Goal: Task Accomplishment & Management: Complete application form

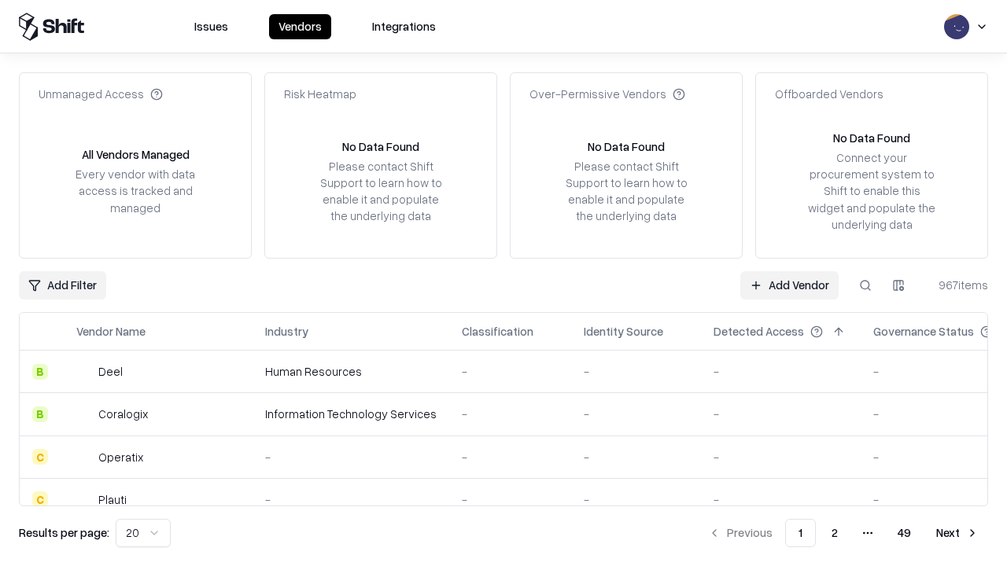
click at [789, 285] on link "Add Vendor" at bounding box center [789, 285] width 98 height 28
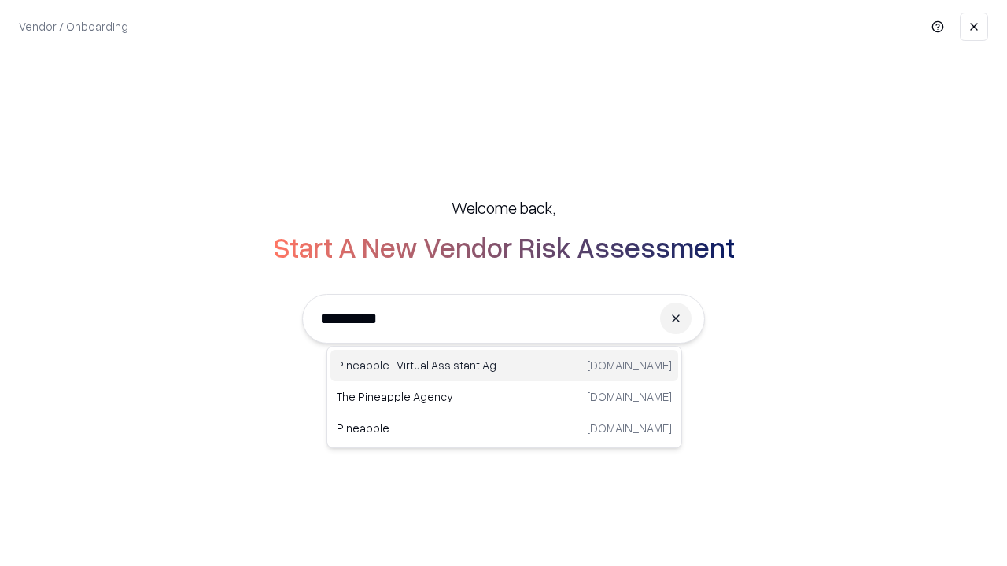
click at [504, 366] on div "Pineapple | Virtual Assistant Agency [DOMAIN_NAME]" at bounding box center [504, 365] width 348 height 31
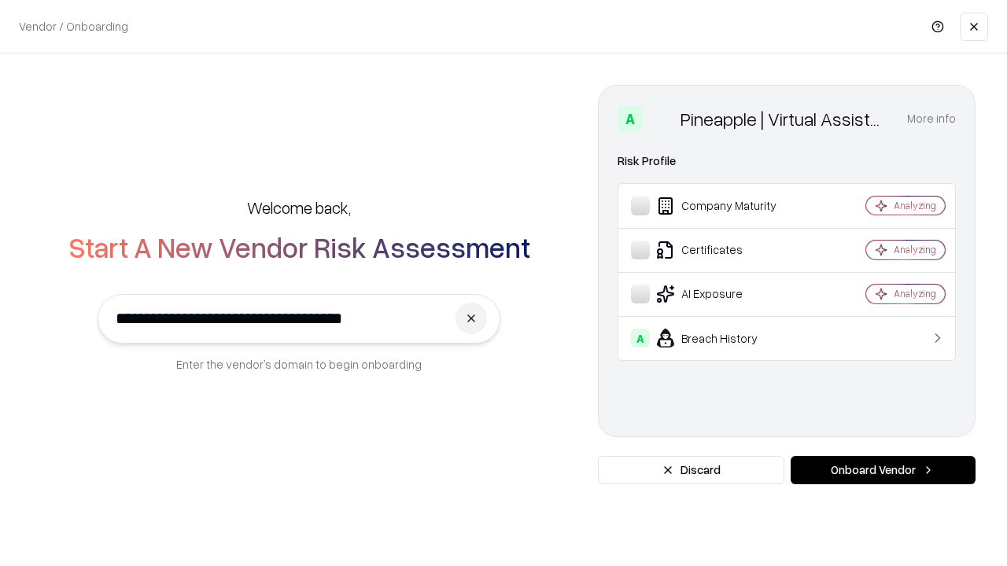
type input "**********"
click at [882, 470] on button "Onboard Vendor" at bounding box center [882, 470] width 185 height 28
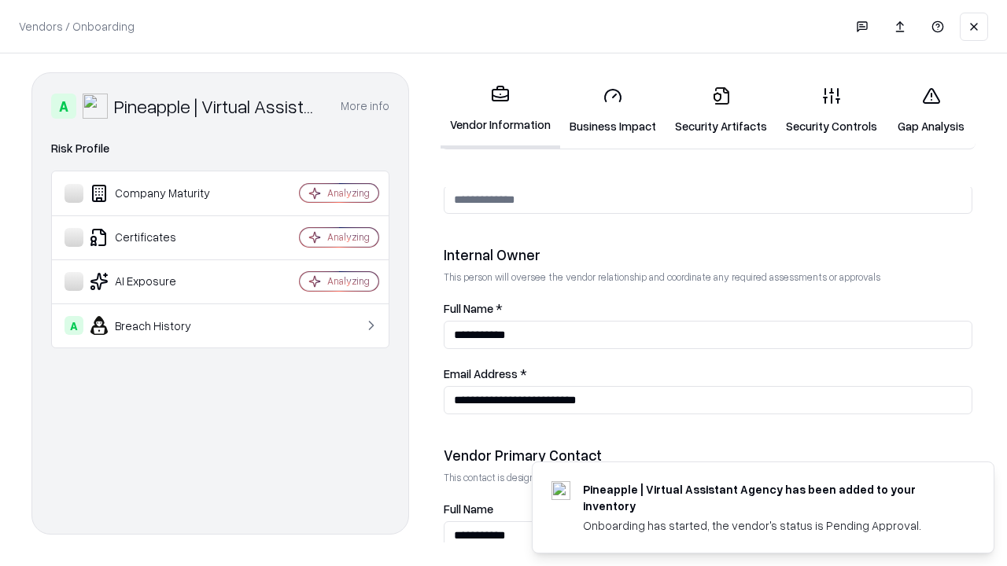
scroll to position [815, 0]
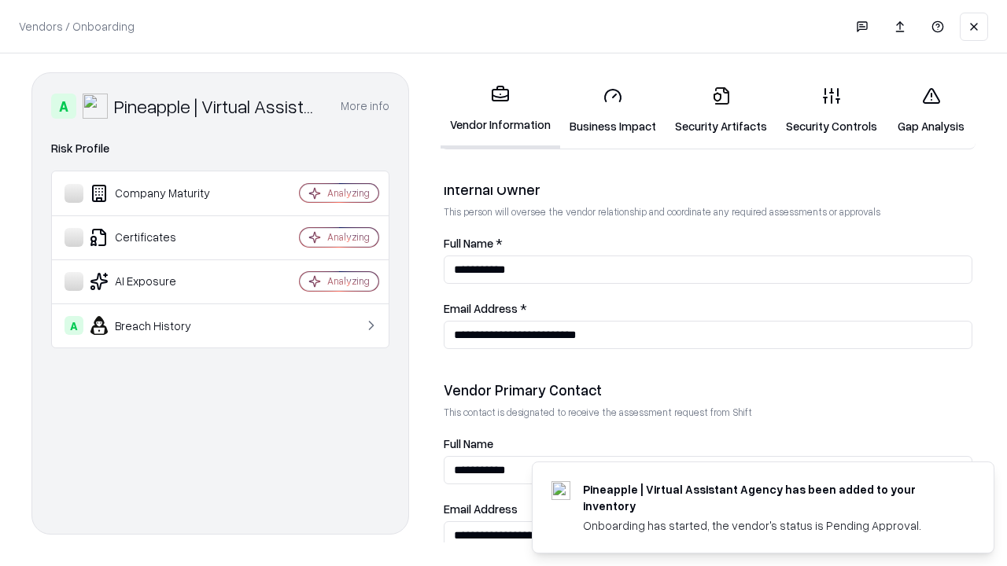
click at [720, 110] on link "Security Artifacts" at bounding box center [720, 110] width 111 height 73
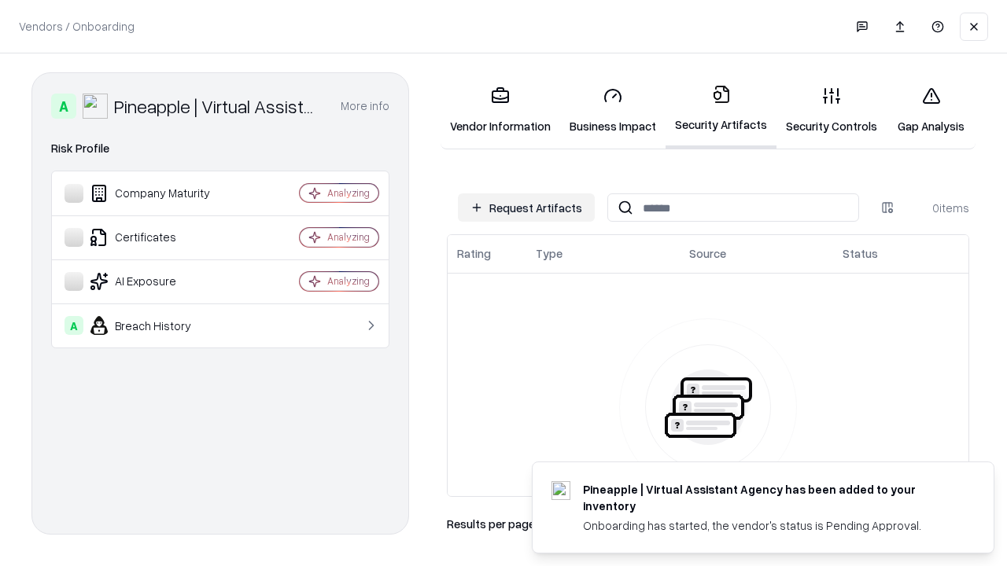
click at [526, 208] on button "Request Artifacts" at bounding box center [526, 207] width 137 height 28
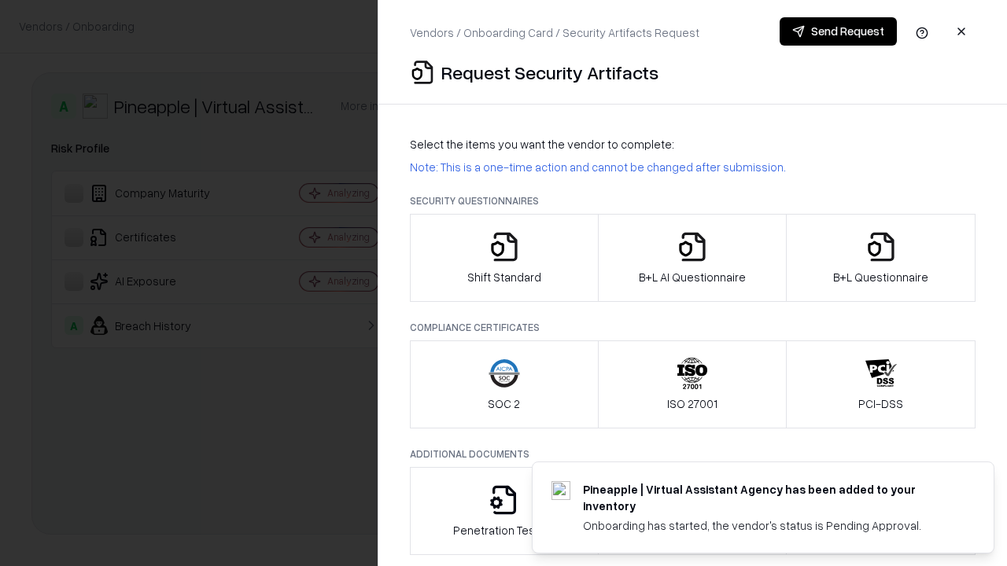
click at [880, 258] on icon "button" at bounding box center [880, 246] width 31 height 31
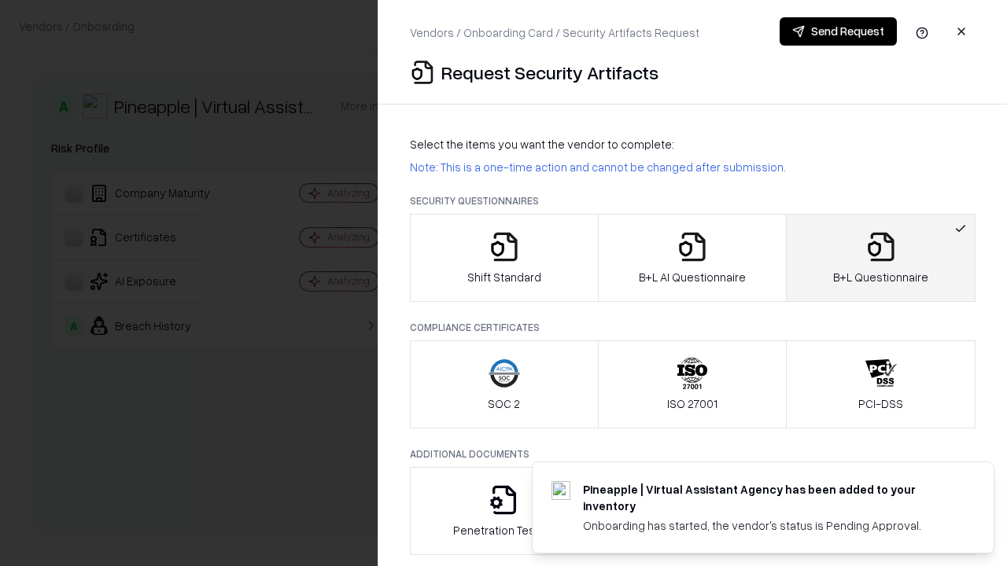
click at [691, 258] on icon "button" at bounding box center [691, 246] width 31 height 31
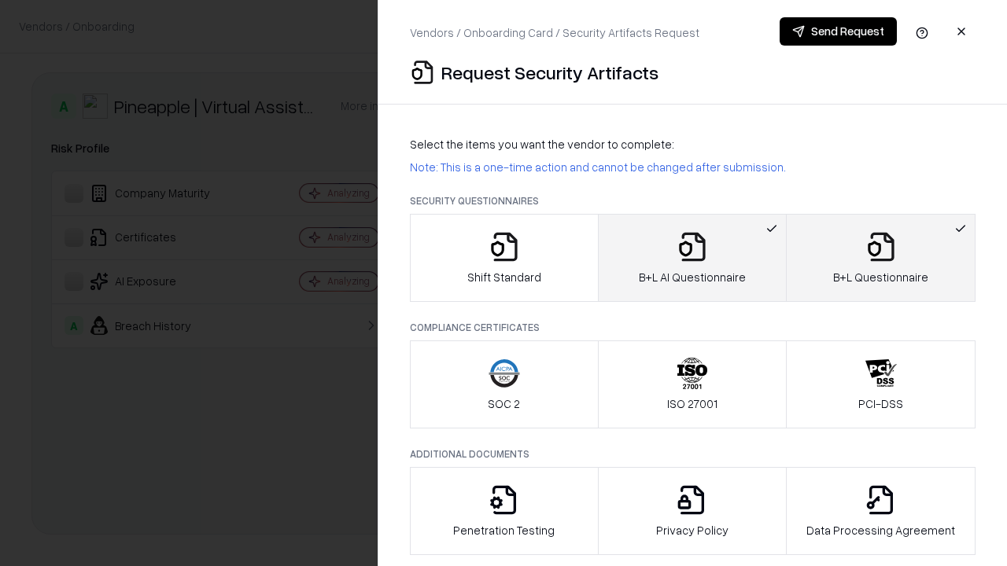
click at [838, 31] on button "Send Request" at bounding box center [837, 31] width 117 height 28
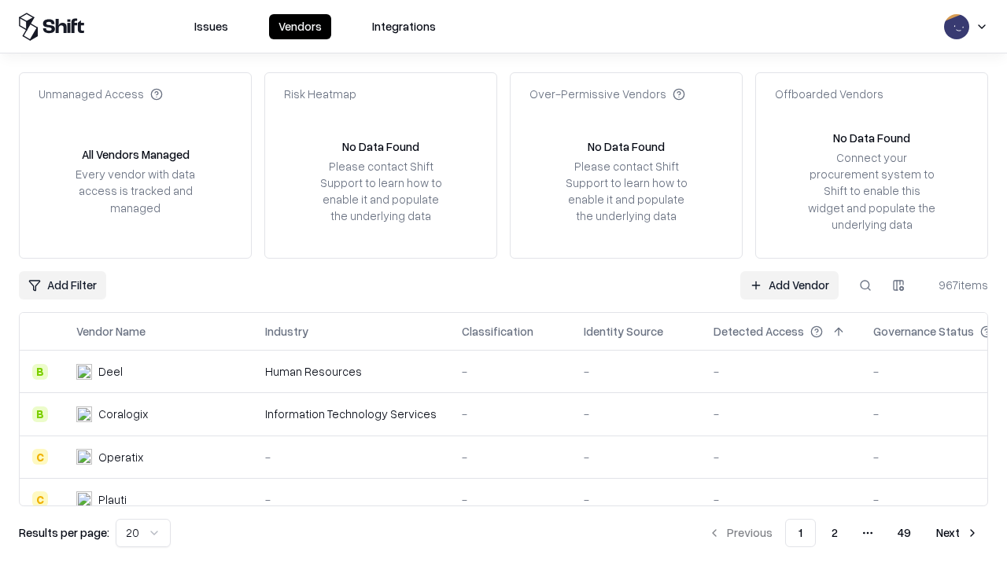
click at [865, 285] on button at bounding box center [865, 285] width 28 height 28
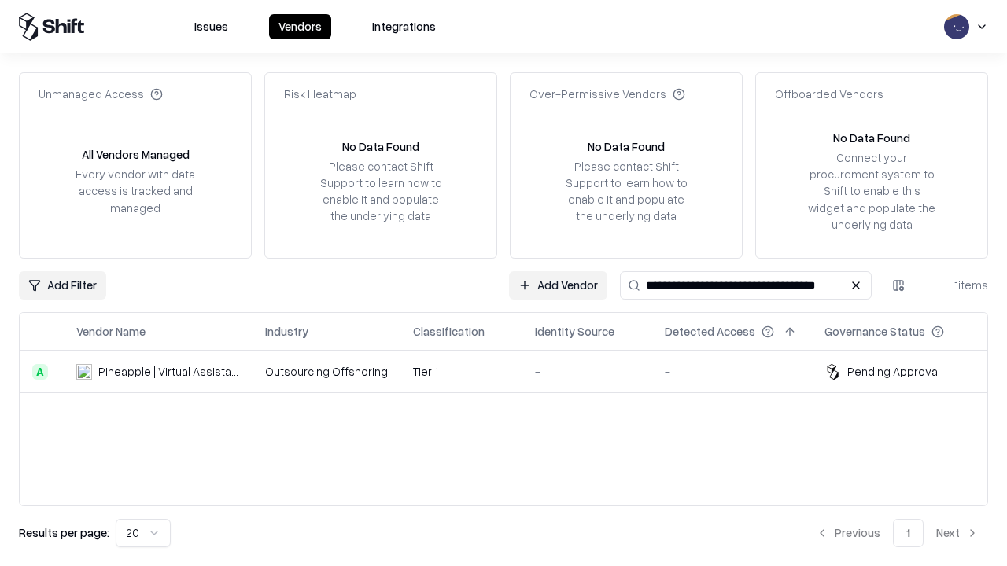
type input "**********"
click at [513, 371] on td "Tier 1" at bounding box center [461, 372] width 122 height 42
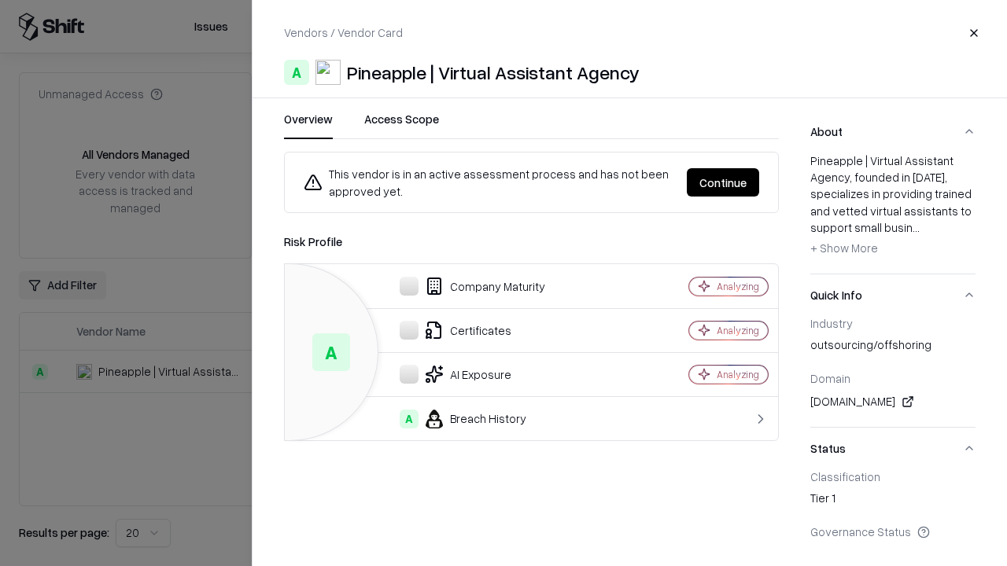
click at [723, 182] on button "Continue" at bounding box center [723, 182] width 72 height 28
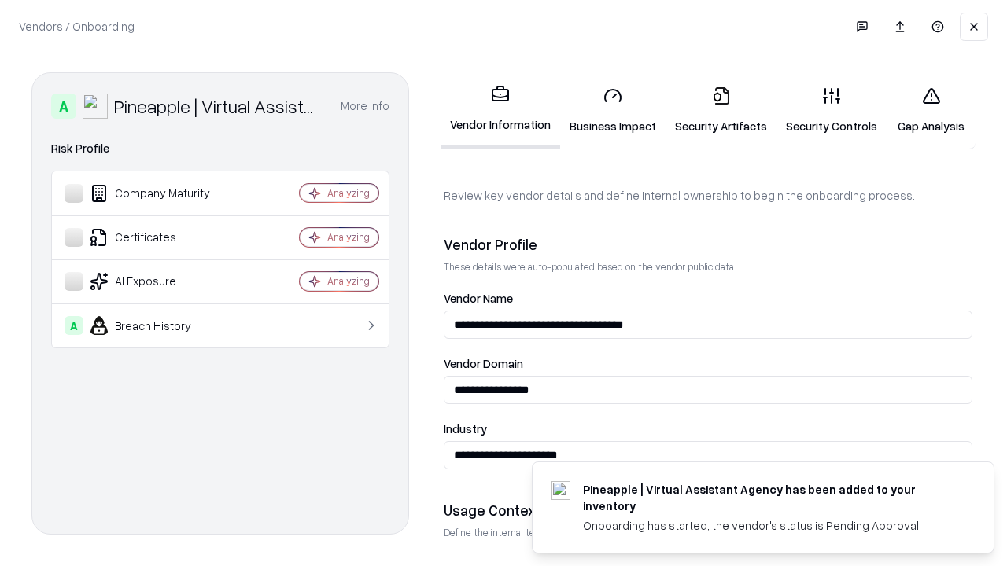
click at [720, 110] on link "Security Artifacts" at bounding box center [720, 110] width 111 height 73
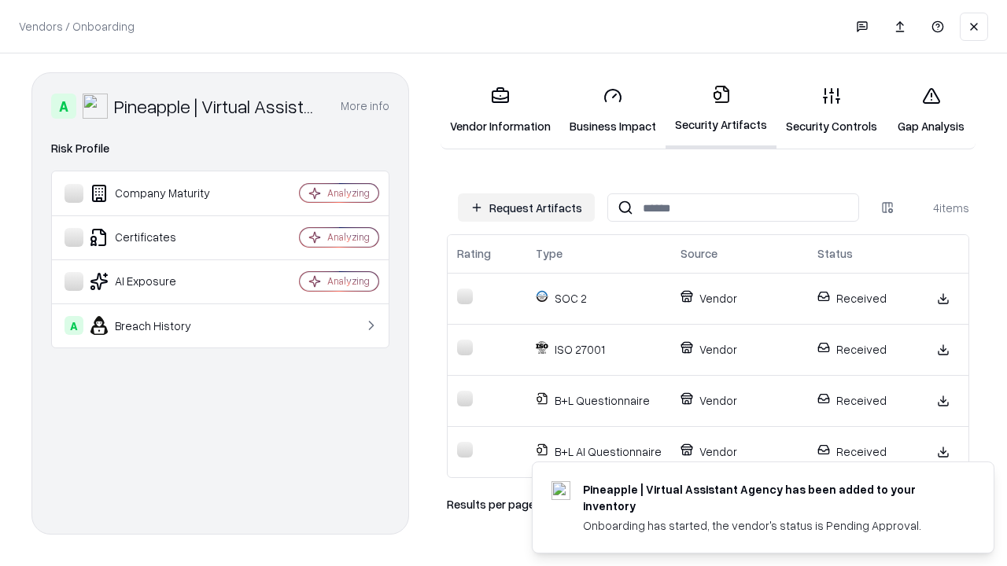
click at [930, 110] on link "Gap Analysis" at bounding box center [930, 110] width 89 height 73
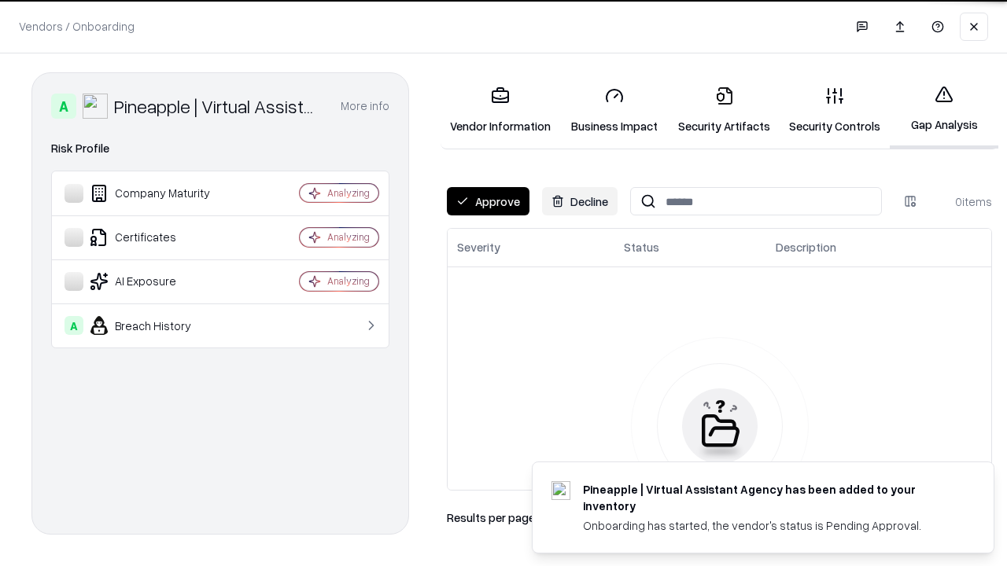
click at [488, 201] on button "Approve" at bounding box center [488, 201] width 83 height 28
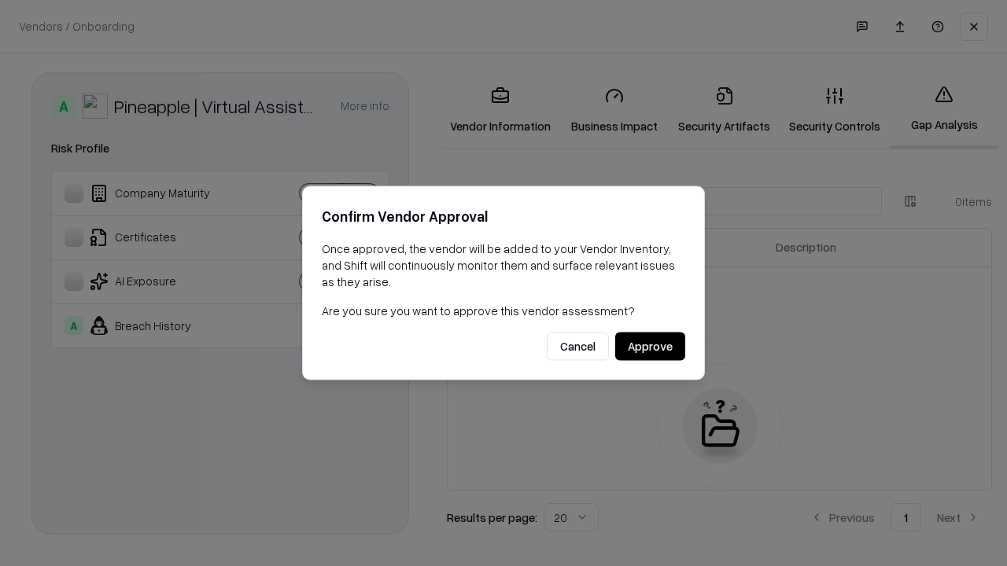
click at [650, 346] on button "Approve" at bounding box center [650, 347] width 70 height 28
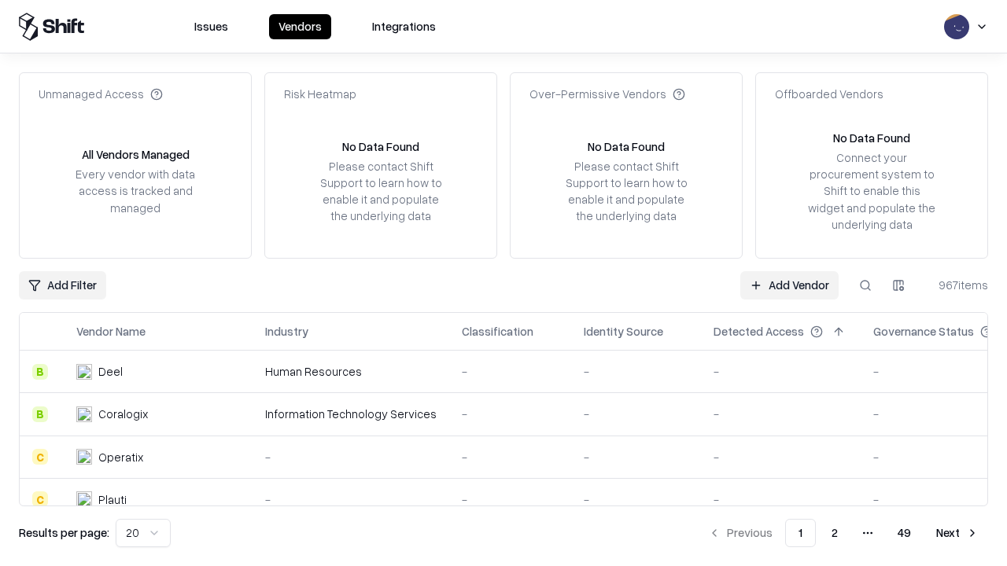
type input "**********"
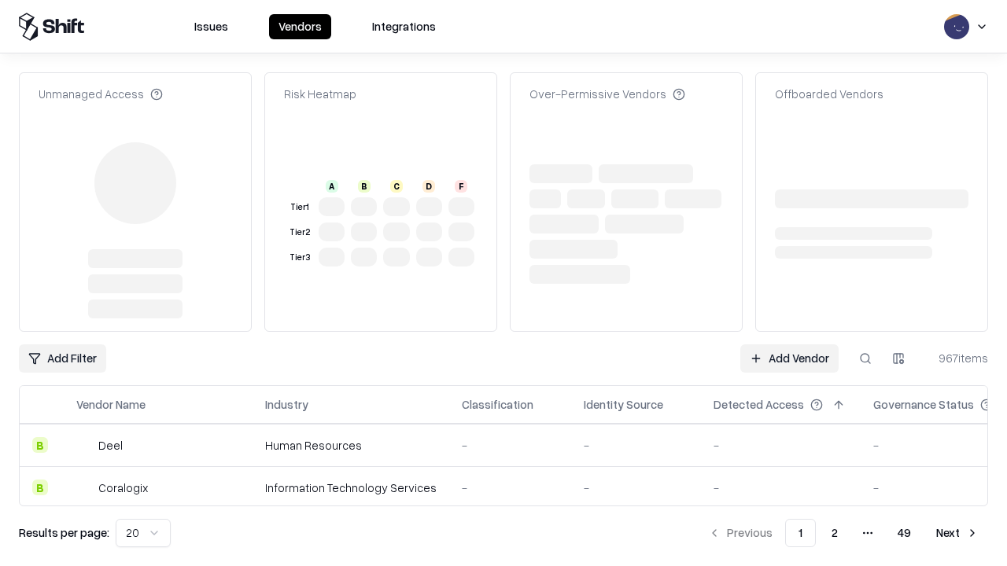
click at [789, 344] on link "Add Vendor" at bounding box center [789, 358] width 98 height 28
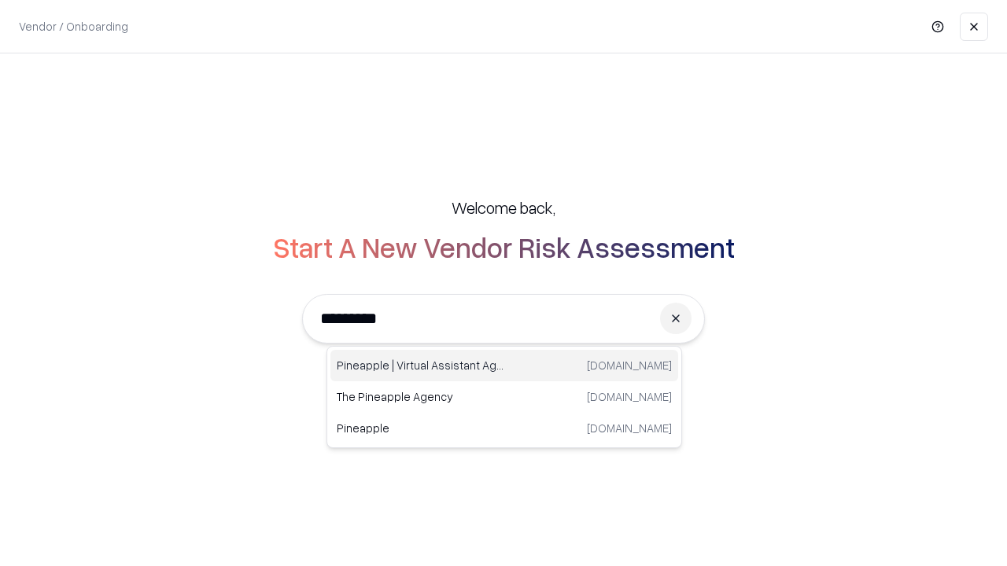
click at [504, 366] on div "Pineapple | Virtual Assistant Agency [DOMAIN_NAME]" at bounding box center [504, 365] width 348 height 31
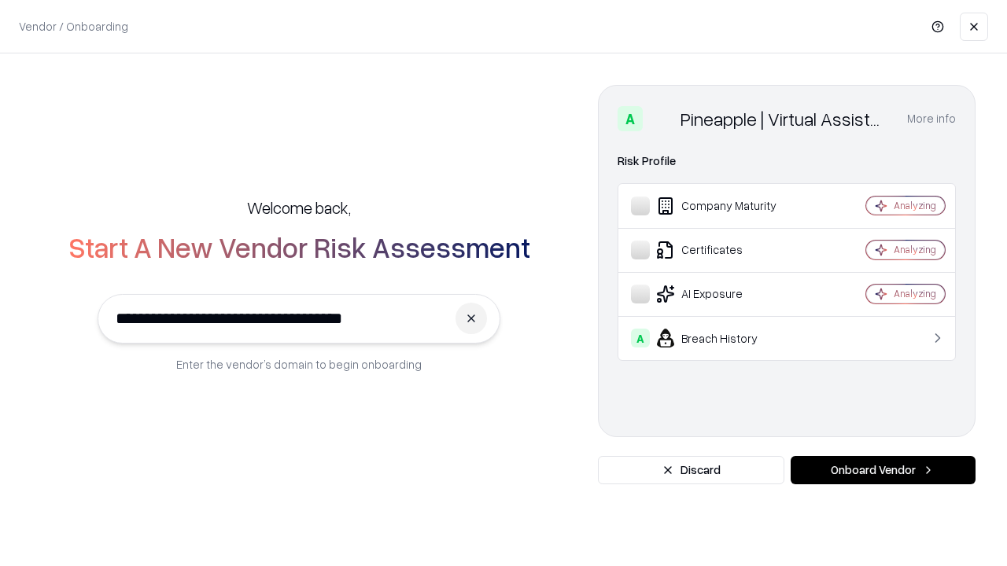
type input "**********"
click at [882, 470] on button "Onboard Vendor" at bounding box center [882, 470] width 185 height 28
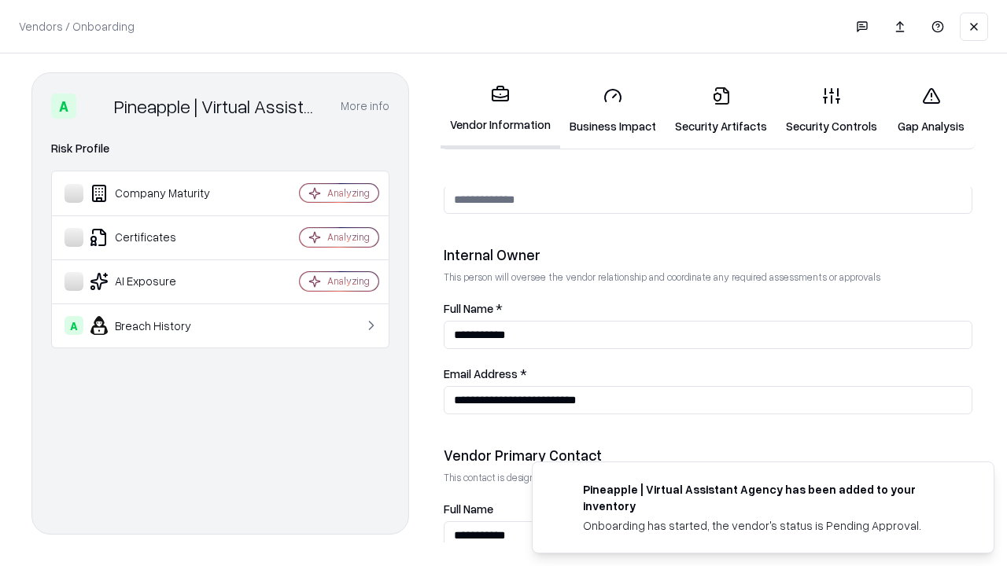
scroll to position [815, 0]
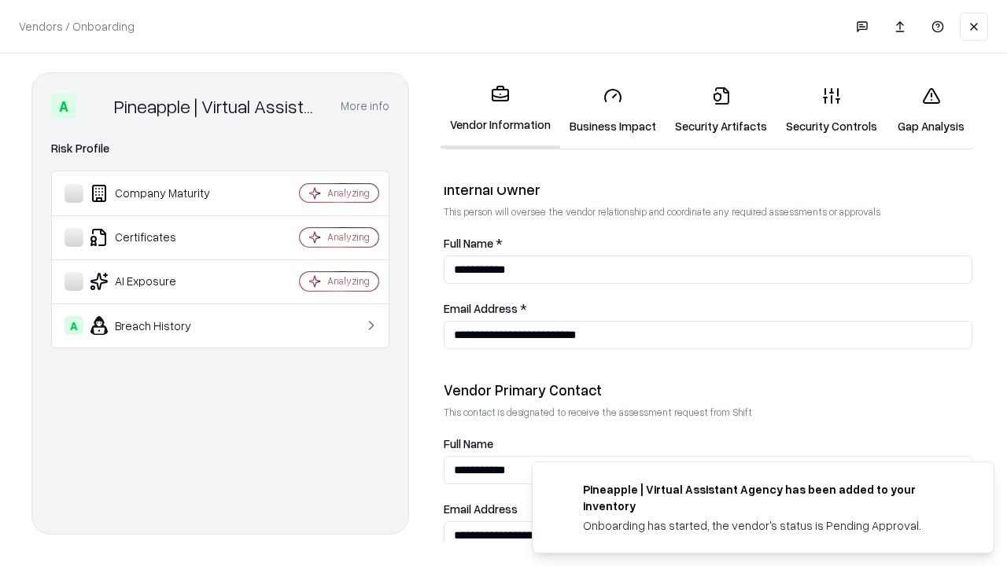
click at [930, 110] on link "Gap Analysis" at bounding box center [930, 110] width 89 height 73
